Goal: Find specific page/section

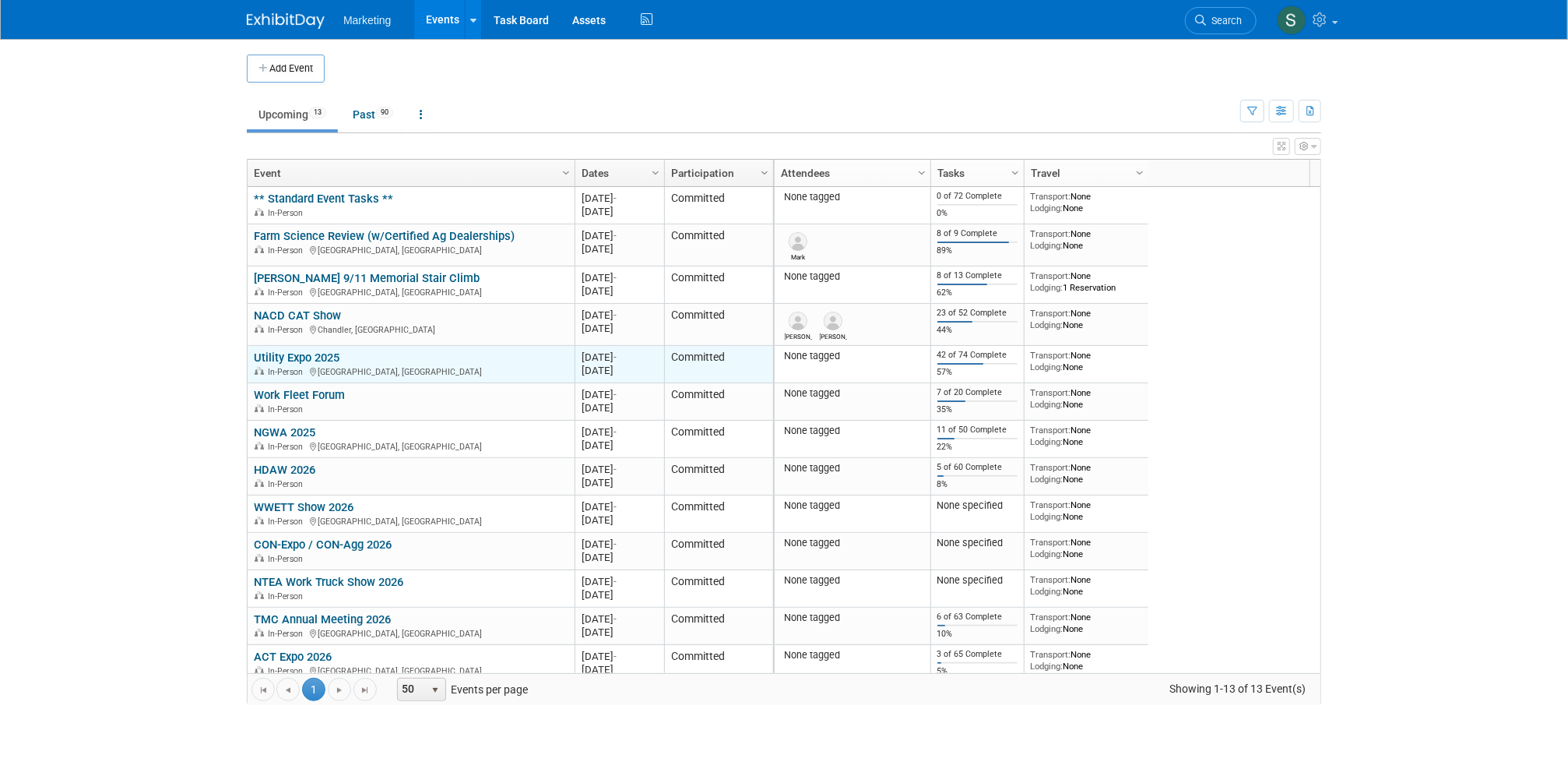
click at [267, 355] on link "Utility Expo 2025" at bounding box center [297, 357] width 86 height 14
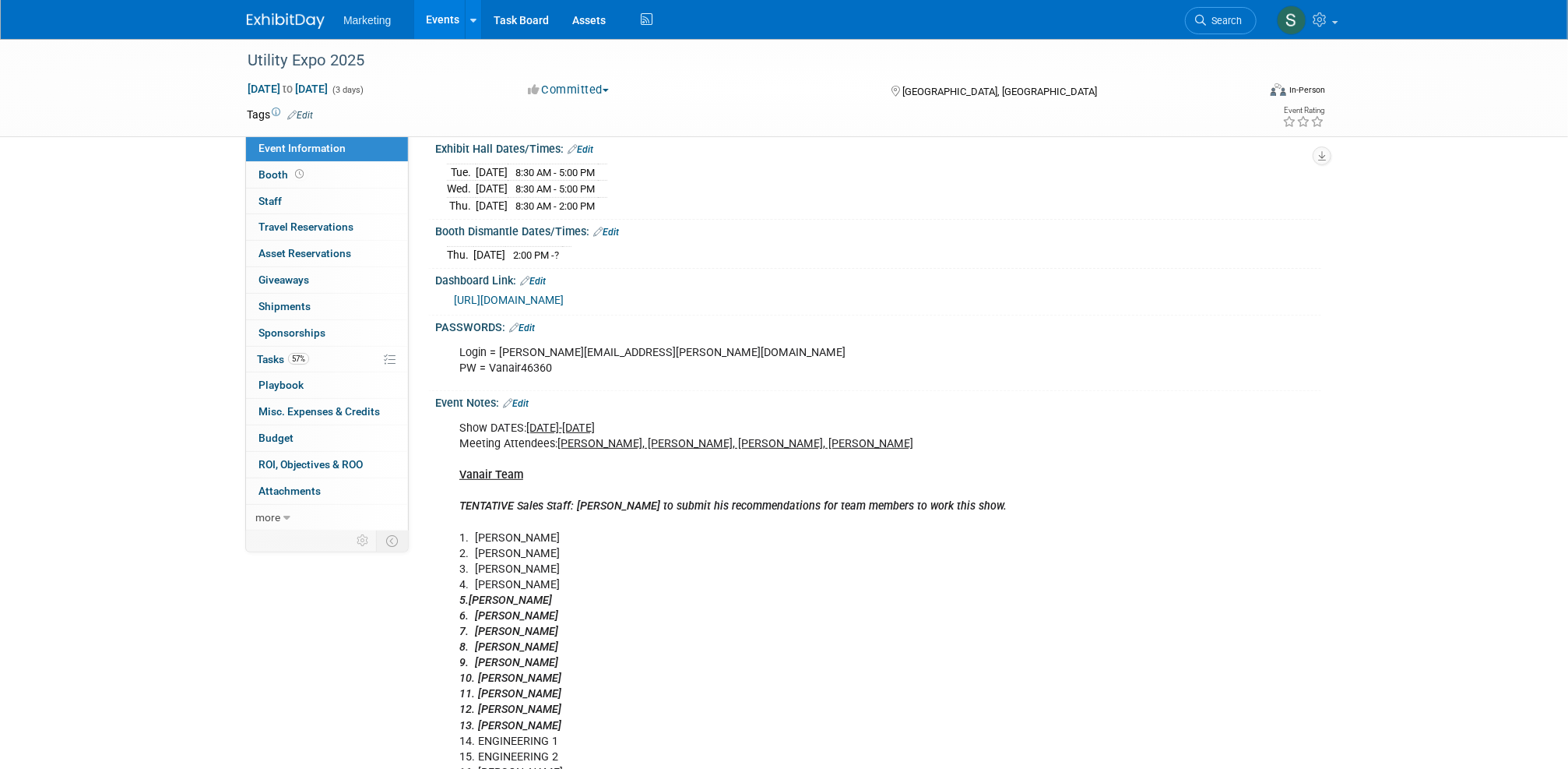
scroll to position [234, 0]
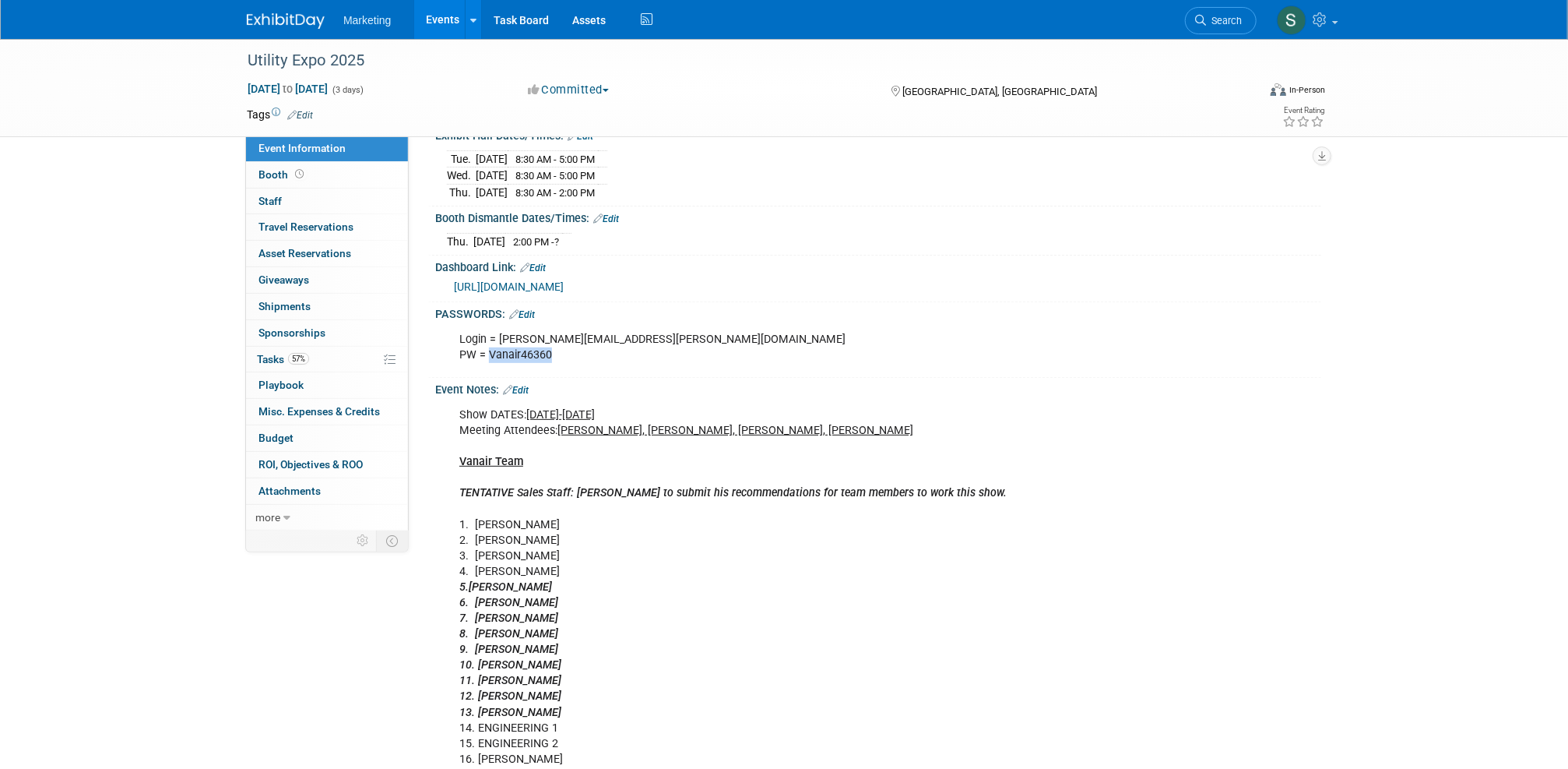
drag, startPoint x: 551, startPoint y: 346, endPoint x: 489, endPoint y: 351, distance: 62.2
click at [489, 351] on div "Login = [PERSON_NAME][EMAIL_ADDRESS][PERSON_NAME][DOMAIN_NAME] PW = [SECURITY_D…" at bounding box center [799, 347] width 702 height 47
drag, startPoint x: 489, startPoint y: 351, endPoint x: 494, endPoint y: 345, distance: 7.8
copy div "Vanair46360"
click at [564, 280] on link "[URL][DOMAIN_NAME]" at bounding box center [508, 286] width 110 height 13
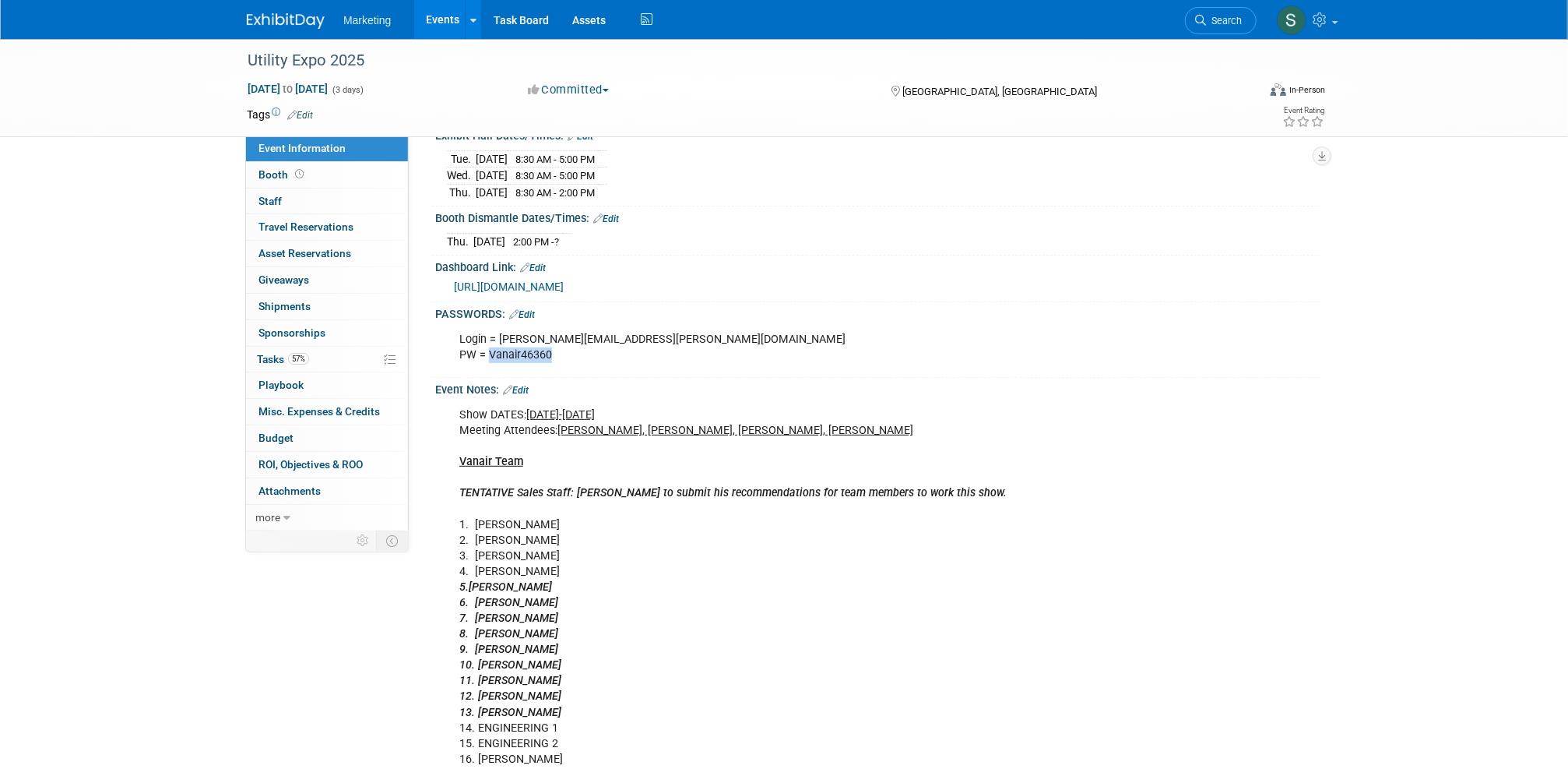
click at [531, 346] on div "Login = [PERSON_NAME][EMAIL_ADDRESS][PERSON_NAME][DOMAIN_NAME] PW = [SECURITY_D…" at bounding box center [799, 347] width 702 height 47
click at [1075, 291] on div "Dashboard Link: Edit [URL][DOMAIN_NAME]" at bounding box center [874, 278] width 893 height 47
